Goal: Transaction & Acquisition: Purchase product/service

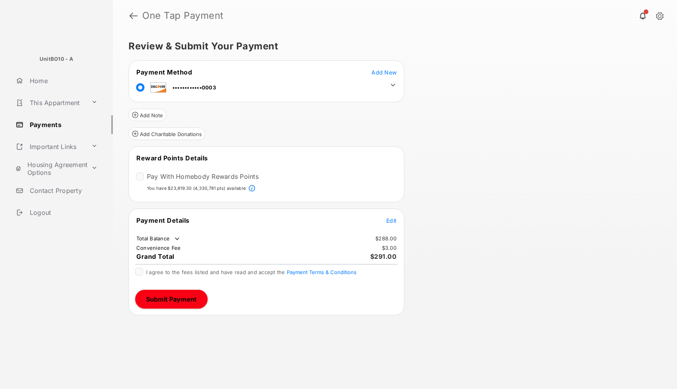
click at [393, 219] on span "Edit" at bounding box center [391, 220] width 10 height 7
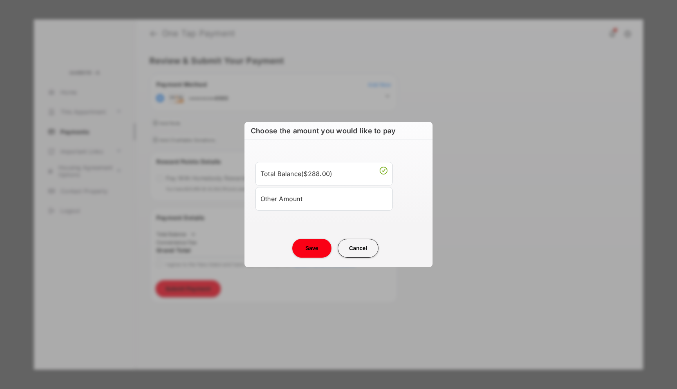
click at [286, 195] on div "Other Amount" at bounding box center [323, 198] width 127 height 13
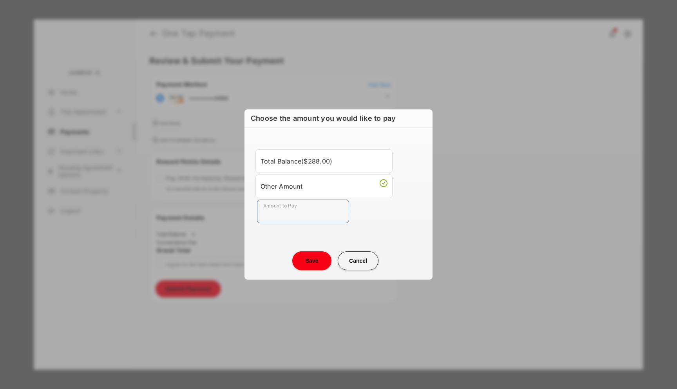
click at [277, 213] on input "Amount to Pay" at bounding box center [303, 210] width 92 height 23
type input "**"
click at [305, 263] on button "Save" at bounding box center [311, 260] width 39 height 19
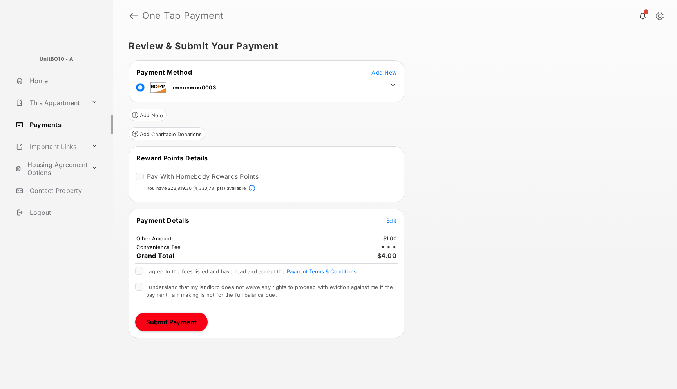
click at [207, 268] on span "I agree to the fees listed and have read and accept the Payment Terms & Conditi…" at bounding box center [251, 271] width 210 height 6
click at [194, 291] on span "I understand that my landlord does not waive any rights to proceed with evictio…" at bounding box center [269, 291] width 247 height 14
click at [188, 318] on button "Submit Payment" at bounding box center [171, 321] width 72 height 19
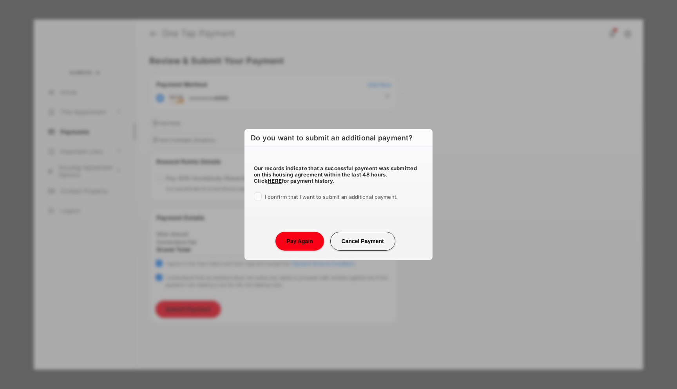
click at [293, 193] on label "I confirm that I want to submit an additional payment." at bounding box center [331, 196] width 133 height 8
click at [293, 239] on button "Pay Again" at bounding box center [299, 240] width 48 height 19
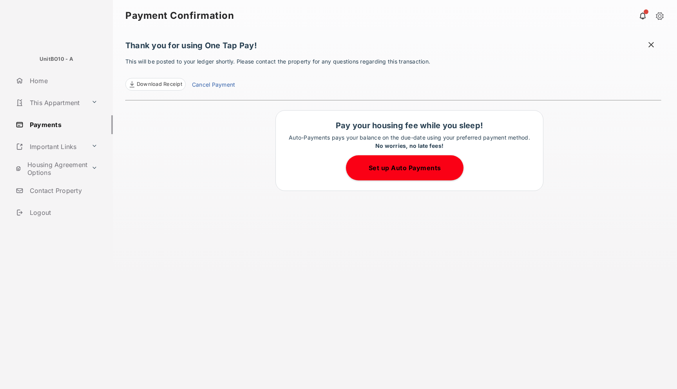
click at [648, 40] on div "Thank you for using One Tap Pay! This will be posted to your ledger shortly. Pl…" at bounding box center [393, 209] width 536 height 357
click at [651, 45] on span at bounding box center [651, 46] width 8 height 10
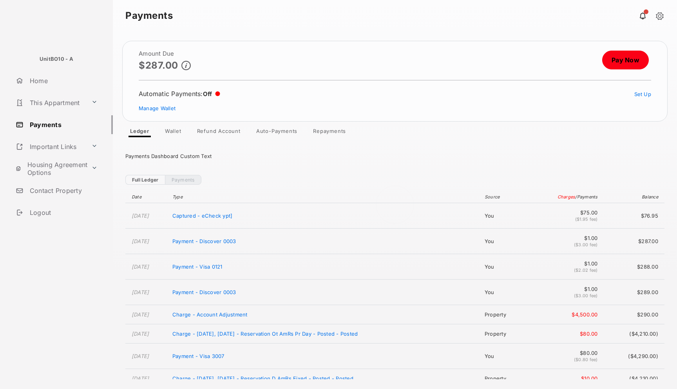
click at [171, 126] on div at bounding box center [395, 209] width 564 height 357
click at [171, 128] on link "Wallet" at bounding box center [173, 132] width 29 height 9
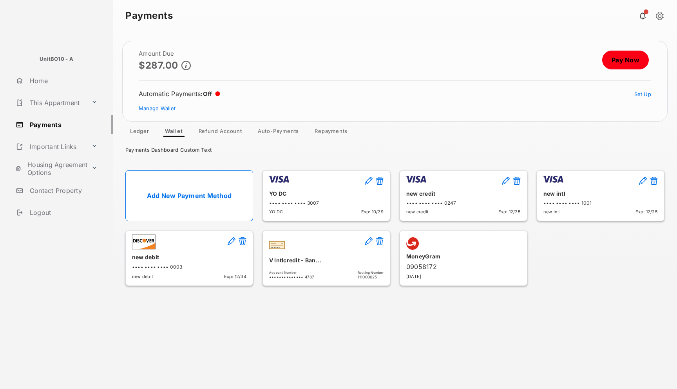
click at [612, 60] on link "Pay Now" at bounding box center [625, 60] width 47 height 19
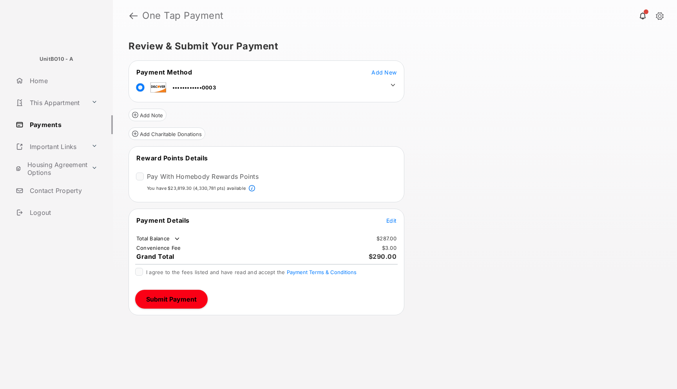
click at [393, 80] on td at bounding box center [391, 83] width 12 height 12
click at [392, 86] on icon at bounding box center [392, 84] width 7 height 7
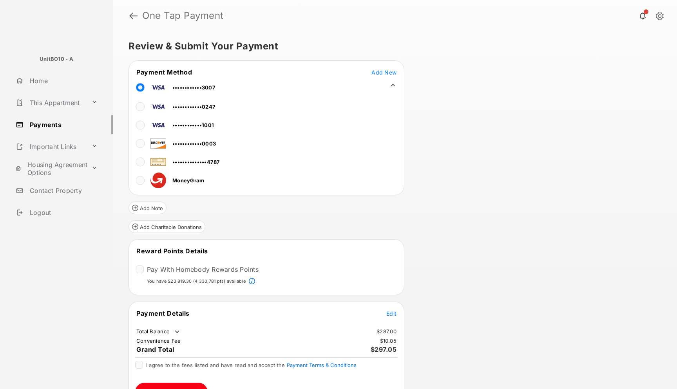
click at [389, 313] on span "Edit" at bounding box center [391, 313] width 10 height 7
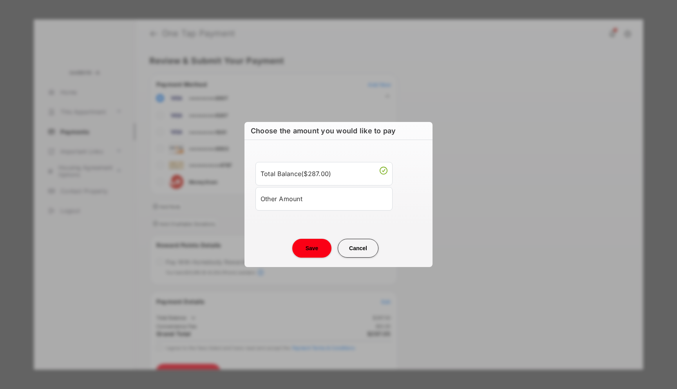
click at [313, 197] on div "Other Amount" at bounding box center [323, 198] width 127 height 13
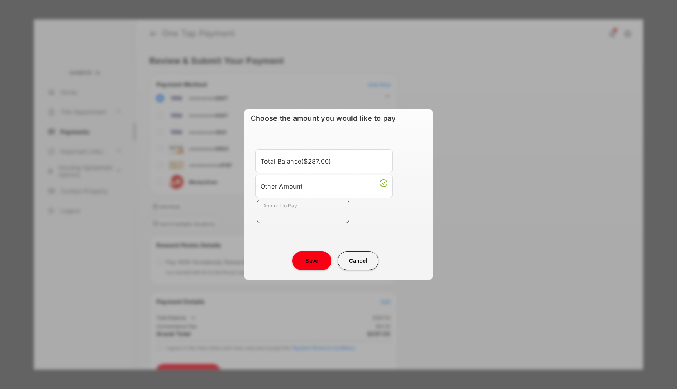
click at [296, 213] on input "Amount to Pay" at bounding box center [303, 210] width 92 height 23
type input "****"
click at [318, 257] on button "Save" at bounding box center [311, 260] width 39 height 19
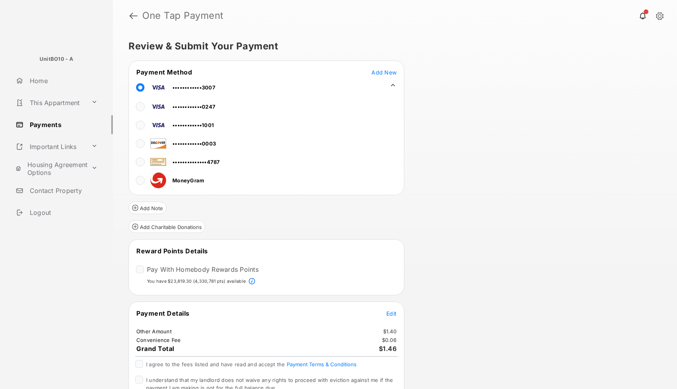
scroll to position [42, 0]
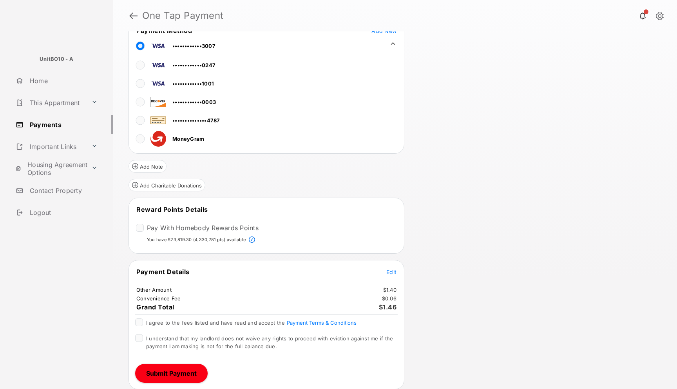
click at [190, 322] on span "I agree to the fees listed and have read and accept the Payment Terms & Conditi…" at bounding box center [251, 322] width 210 height 6
click at [189, 348] on div "I understand that my landlord does not waive any rights to proceed with evictio…" at bounding box center [271, 342] width 251 height 17
click at [189, 342] on span "I understand that my landlord does not waive any rights to proceed with evictio…" at bounding box center [269, 342] width 247 height 14
click at [181, 365] on button "Submit Payment" at bounding box center [171, 372] width 72 height 19
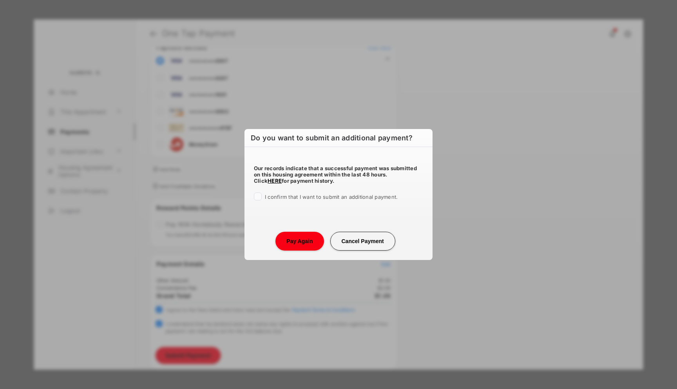
click at [296, 197] on span "I confirm that I want to submit an additional payment." at bounding box center [331, 196] width 133 height 6
click at [297, 234] on button "Pay Again" at bounding box center [299, 240] width 48 height 19
